Goal: Task Accomplishment & Management: Manage account settings

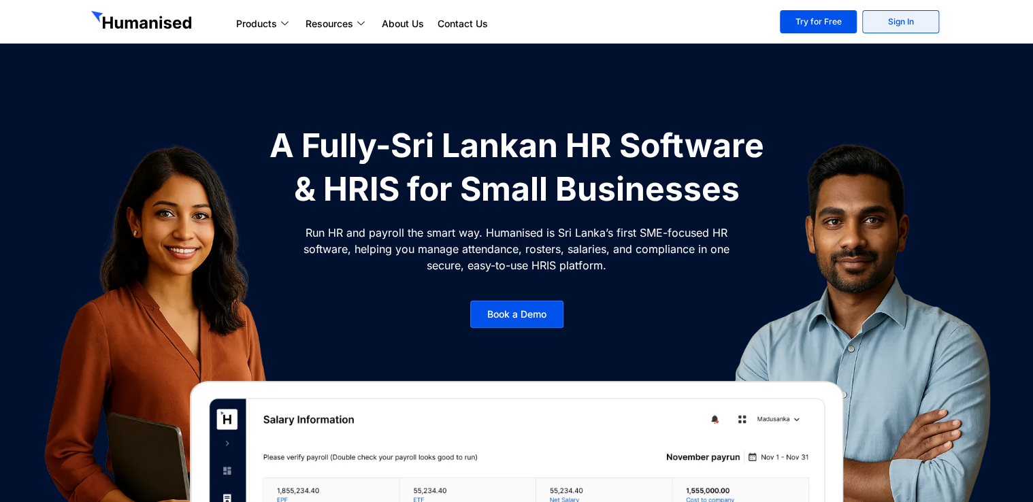
click at [885, 20] on link "Sign In" at bounding box center [900, 21] width 77 height 23
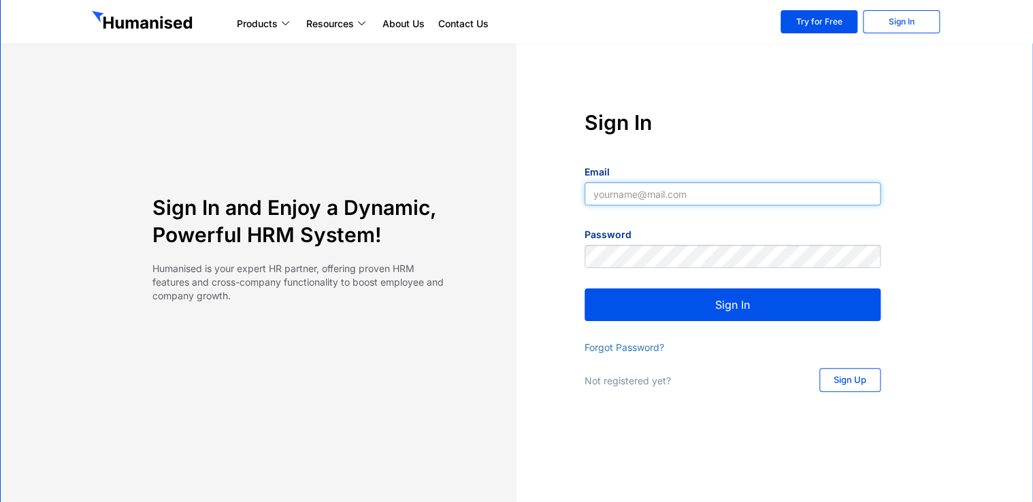
type input "[EMAIL_ADDRESS][DOMAIN_NAME]"
click at [739, 300] on button "Sign In" at bounding box center [733, 305] width 296 height 33
